Goal: Information Seeking & Learning: Learn about a topic

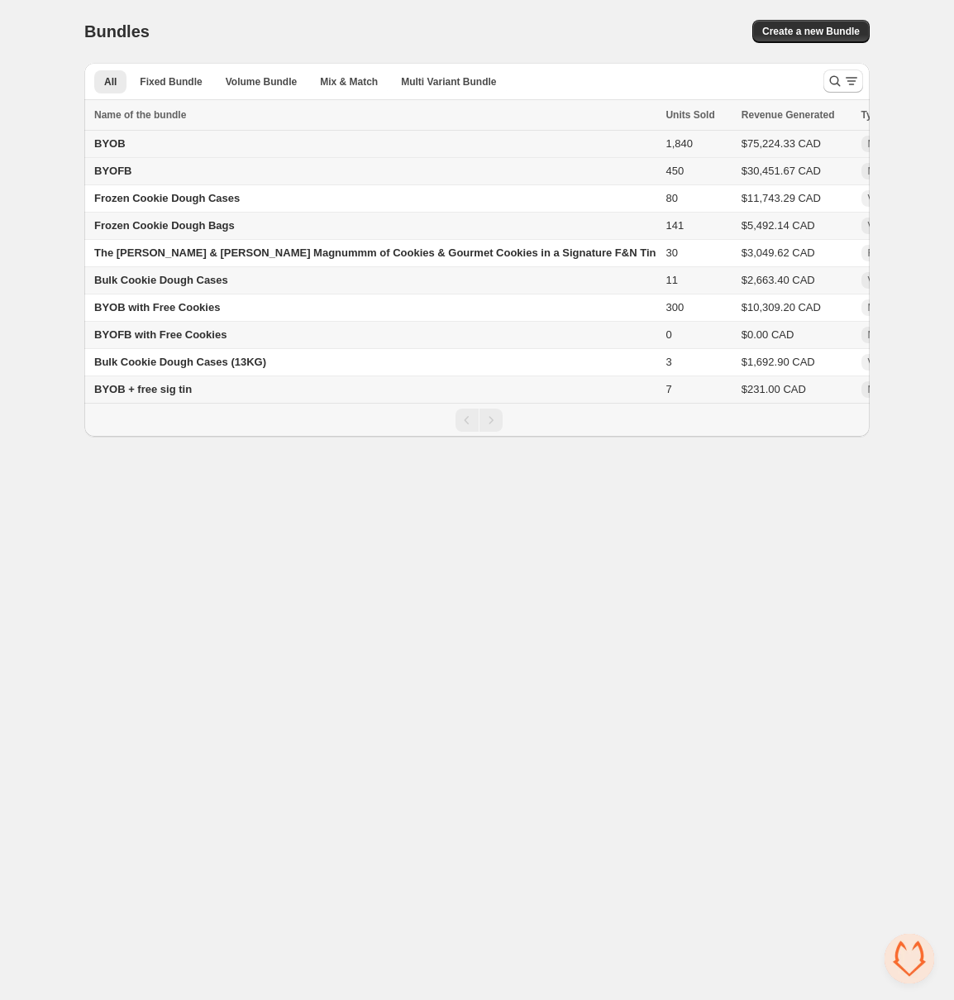
click at [153, 150] on td "BYOB" at bounding box center [372, 144] width 576 height 27
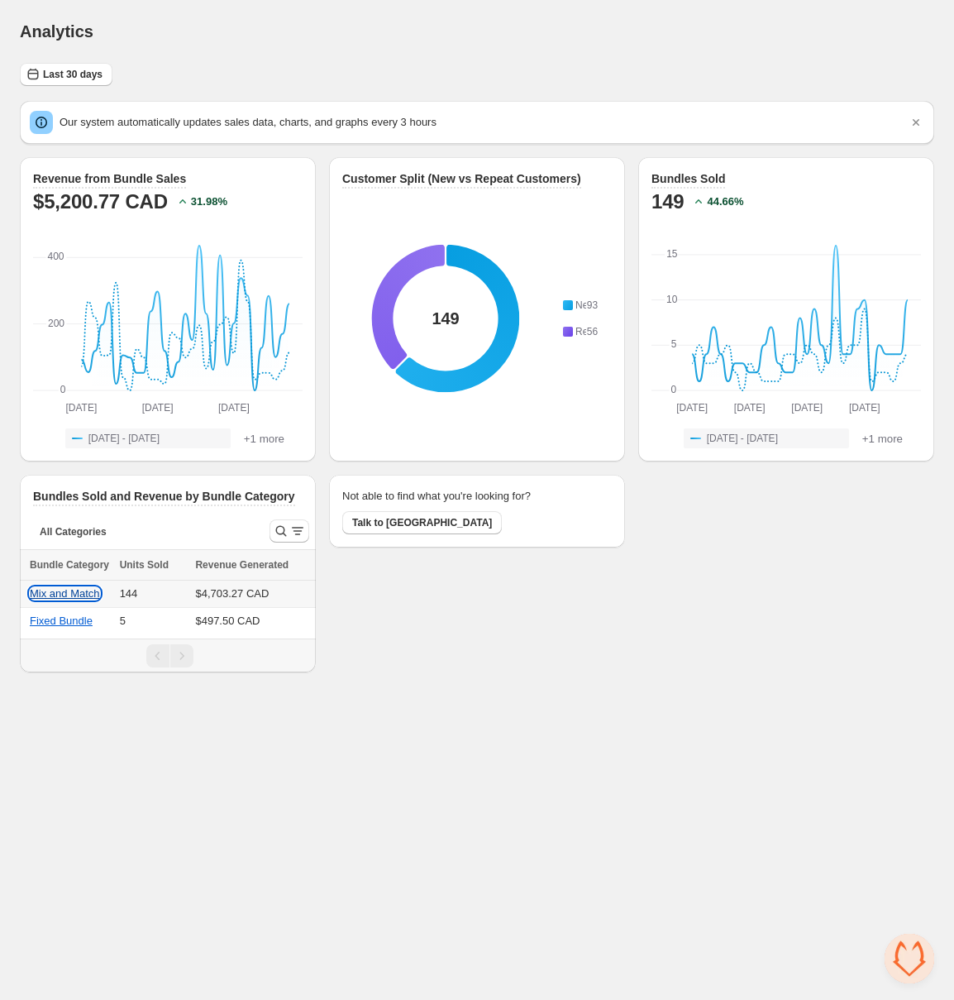
click at [59, 596] on button "Mix and Match" at bounding box center [65, 593] width 70 height 12
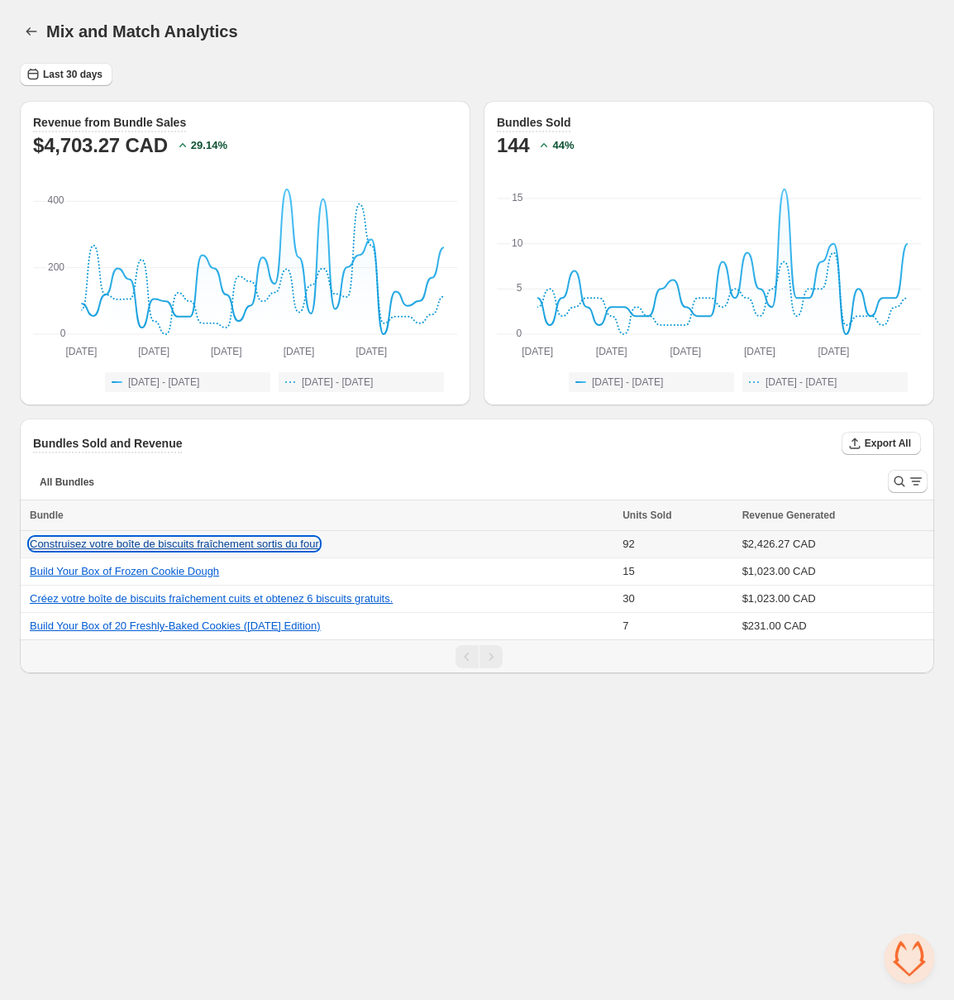
click at [272, 539] on button "Construisez votre boîte de biscuits fraîchement sortis du four" at bounding box center [174, 544] width 289 height 12
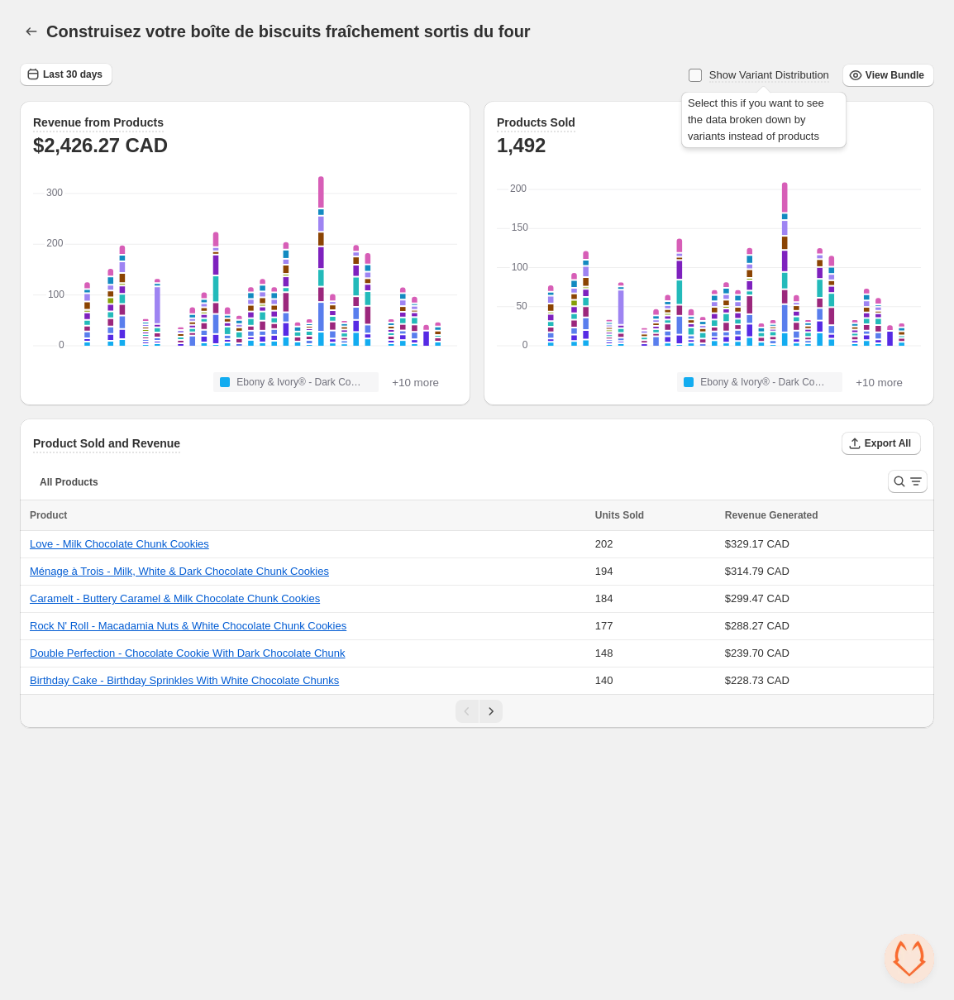
click at [772, 73] on span "Show Variant Distribution" at bounding box center [770, 75] width 120 height 12
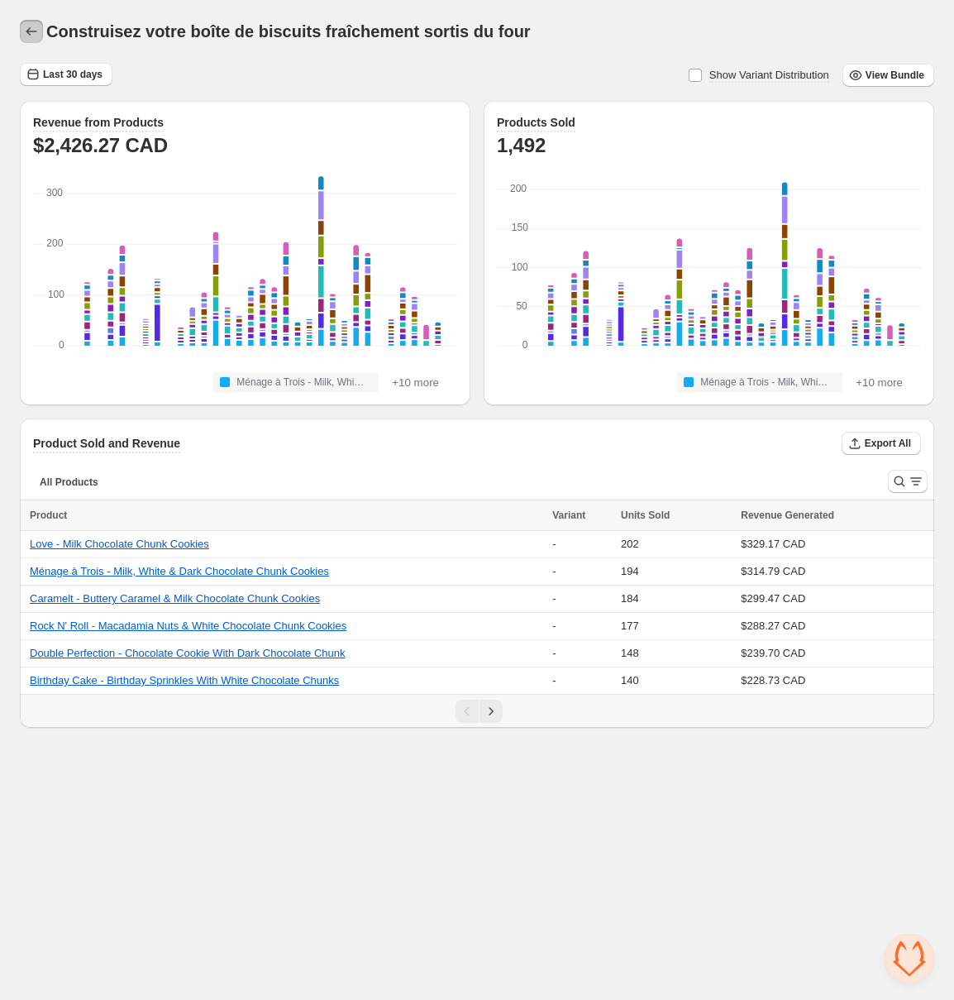
click at [32, 32] on icon "button" at bounding box center [31, 31] width 17 height 17
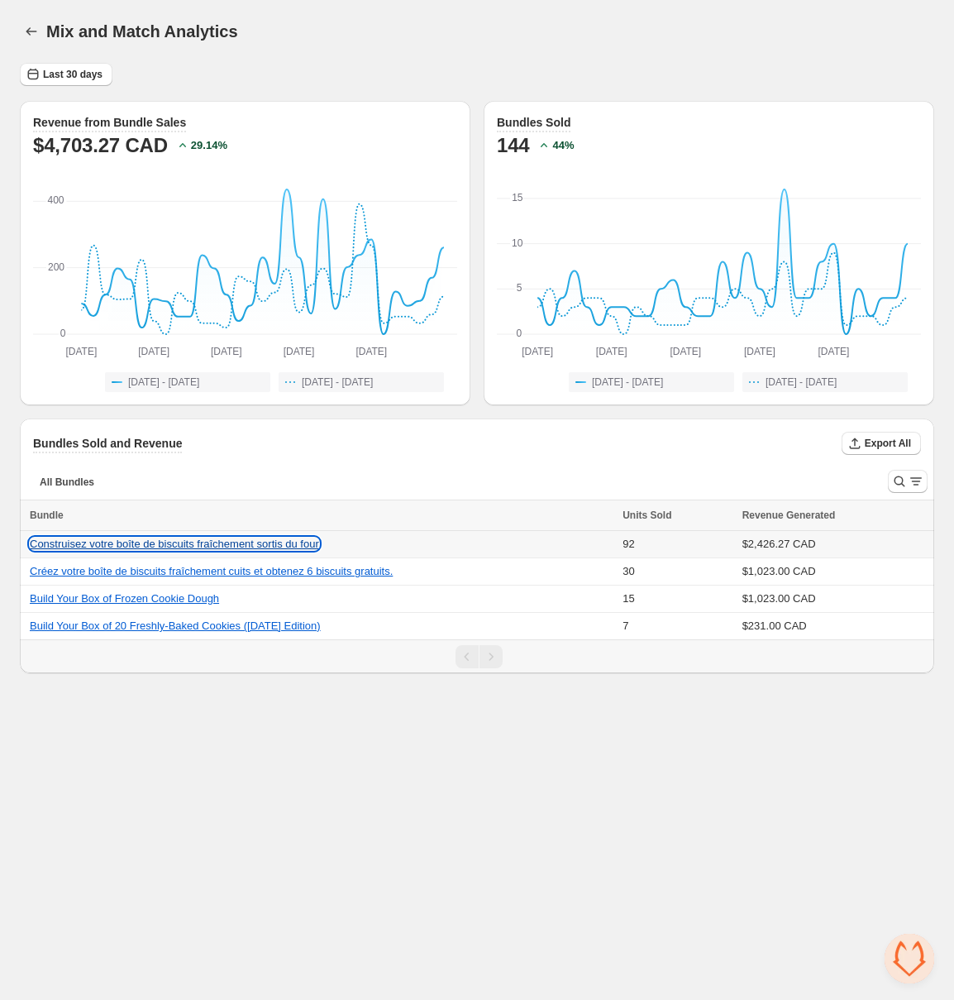
click at [208, 541] on button "Construisez votre boîte de biscuits fraîchement sortis du four" at bounding box center [174, 544] width 289 height 12
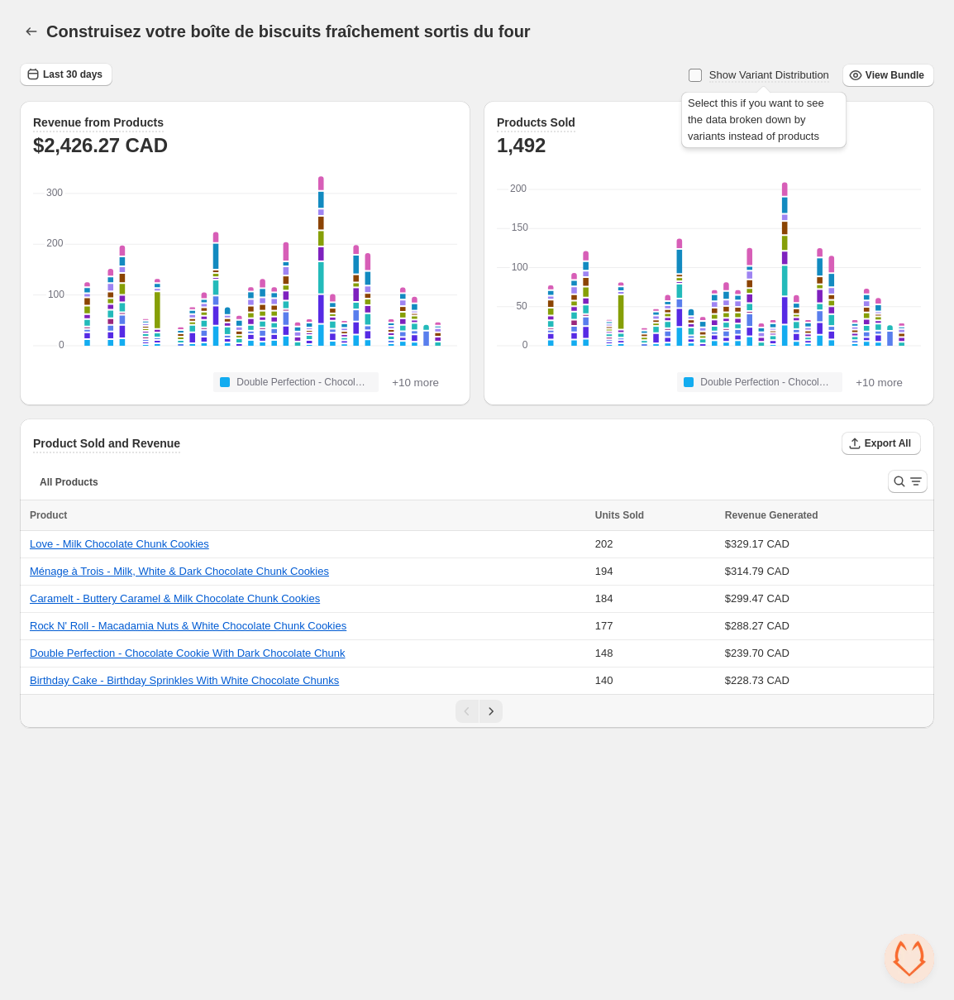
click at [793, 71] on span "Show Variant Distribution" at bounding box center [770, 75] width 120 height 12
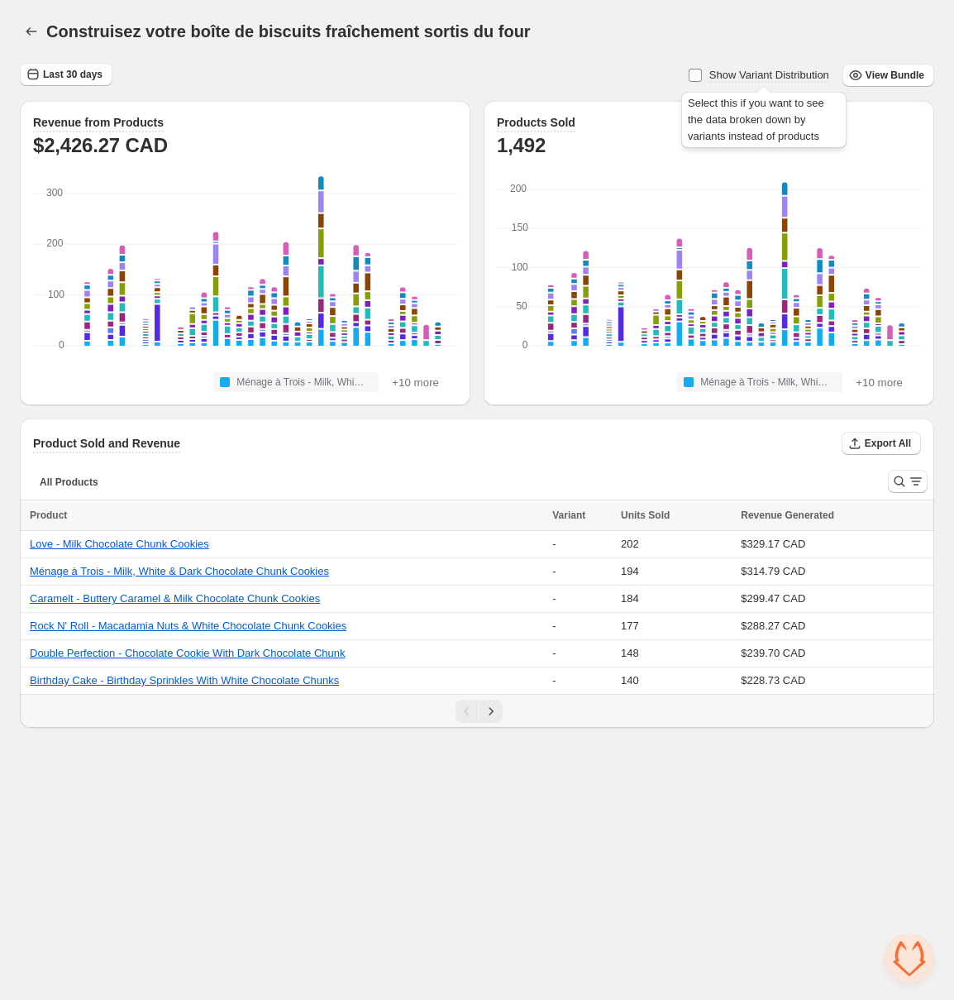
click at [793, 71] on span "Show Variant Distribution" at bounding box center [770, 75] width 120 height 12
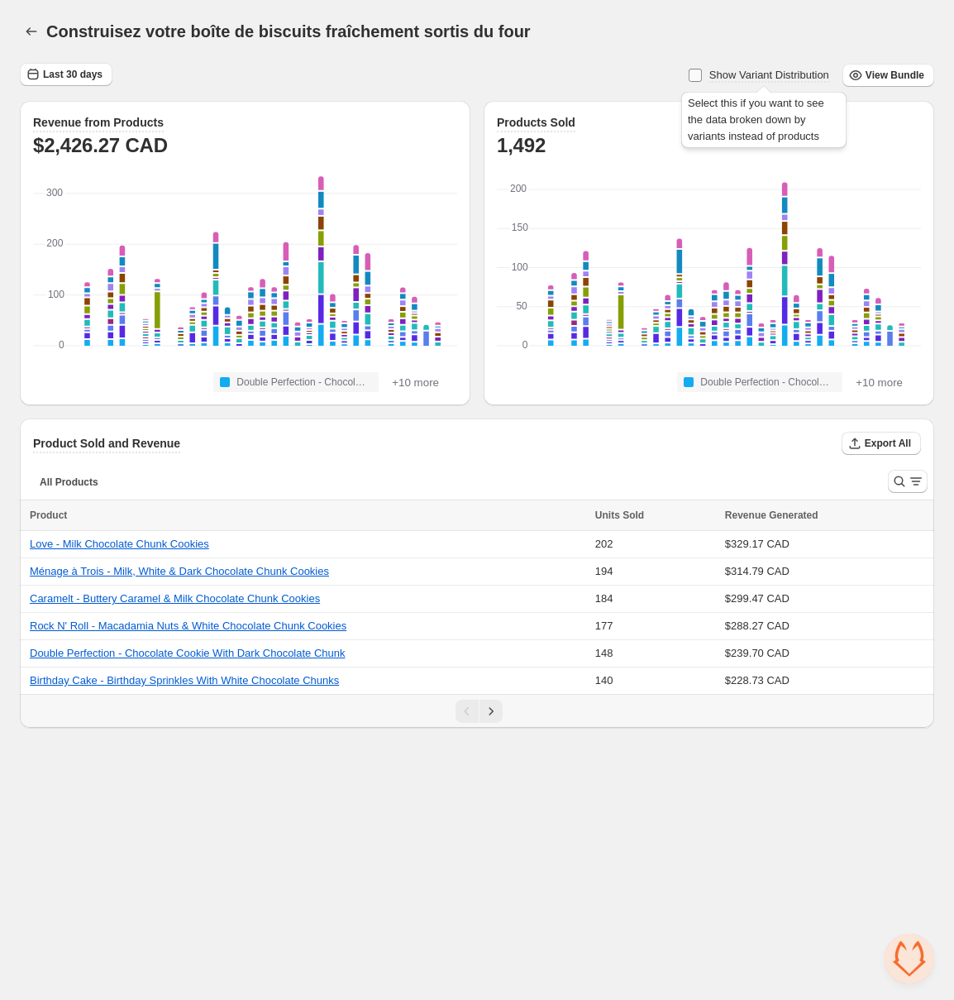
click at [792, 69] on span "Show Variant Distribution" at bounding box center [770, 75] width 120 height 12
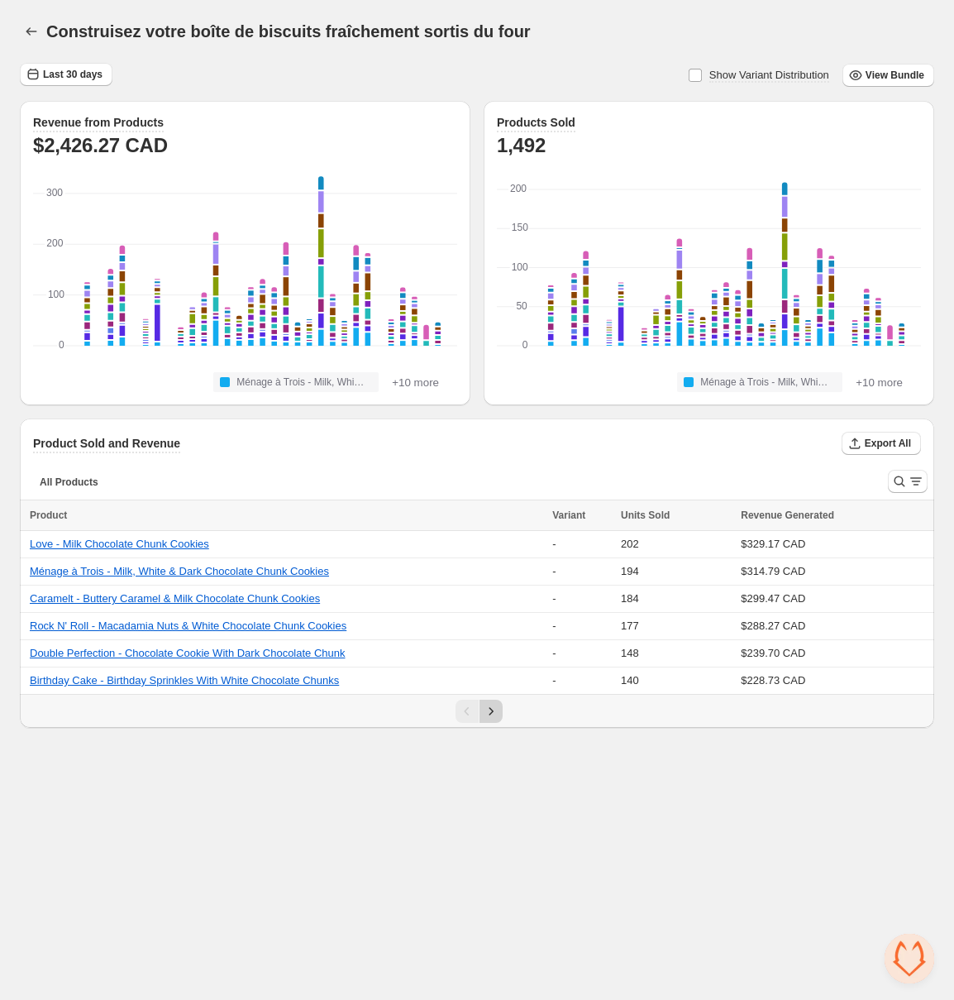
click at [483, 715] on icon "Next" at bounding box center [491, 711] width 17 height 17
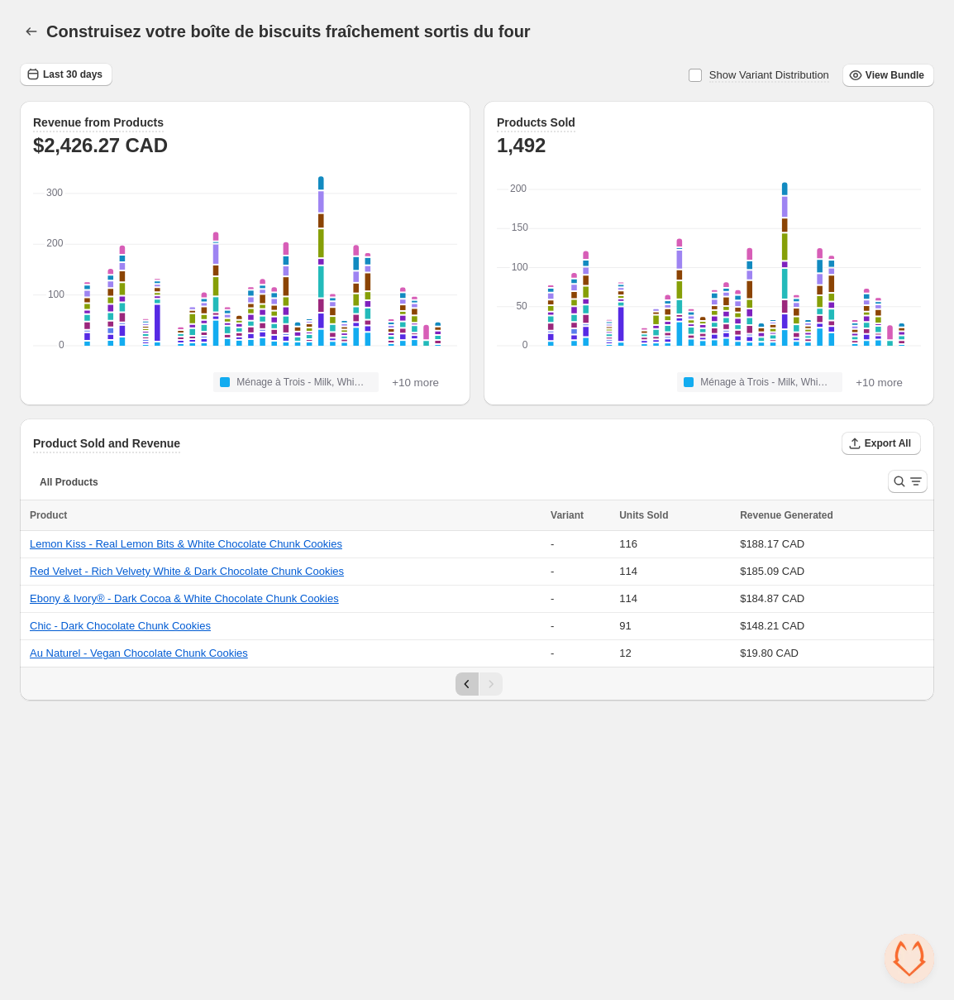
click at [475, 691] on button "Previous" at bounding box center [467, 683] width 23 height 23
